Goal: Navigation & Orientation: Understand site structure

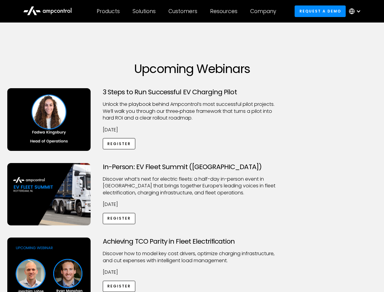
click at [187, 11] on div "Customers" at bounding box center [183, 11] width 29 height 7
click at [108, 11] on div "Products" at bounding box center [108, 11] width 23 height 7
click at [144, 11] on div "Solutions" at bounding box center [144, 11] width 23 height 7
click at [184, 11] on div "Customers" at bounding box center [183, 11] width 29 height 7
click at [225, 11] on div "Resources" at bounding box center [223, 11] width 27 height 7
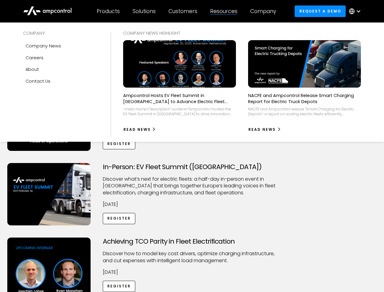
click at [265, 11] on div "Company" at bounding box center [263, 11] width 26 height 7
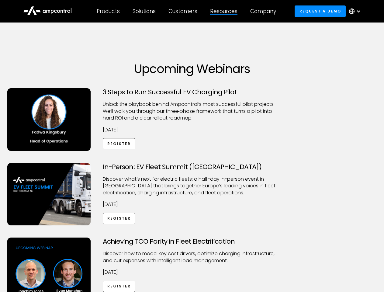
click at [356, 11] on div at bounding box center [358, 11] width 5 height 5
